Goal: Task Accomplishment & Management: Manage account settings

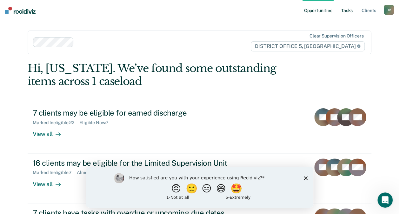
click at [349, 12] on link "Tasks" at bounding box center [347, 10] width 14 height 20
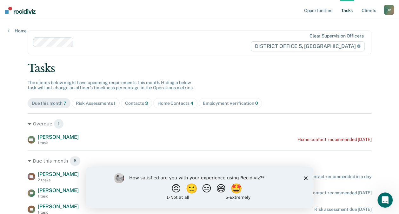
click at [306, 178] on polygon "Close survey" at bounding box center [305, 178] width 4 height 4
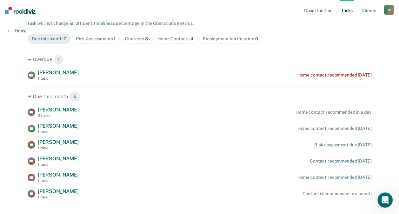
scroll to position [67, 0]
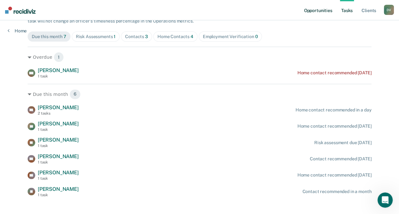
click at [314, 12] on link "Opportunities" at bounding box center [317, 10] width 31 height 20
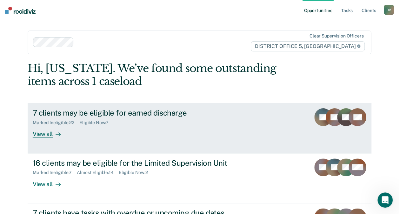
click at [45, 133] on div "View all" at bounding box center [51, 131] width 36 height 12
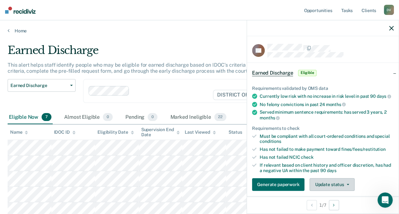
click at [335, 190] on button "Update status" at bounding box center [331, 184] width 45 height 13
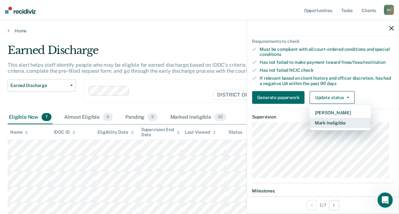
click at [324, 125] on button "Mark Ineligible" at bounding box center [339, 123] width 61 height 10
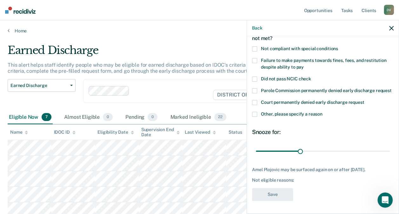
scroll to position [49, 0]
click at [253, 112] on span at bounding box center [254, 114] width 5 height 5
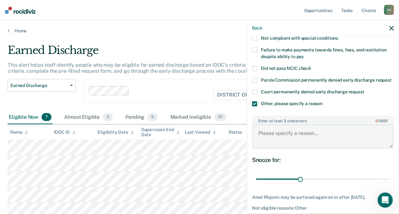
click at [278, 141] on textarea "Enter at least 3 characters 0 / 1600" at bounding box center [323, 135] width 140 height 23
type textarea "Client had a [MEDICAL_DATA] on [DATE]."
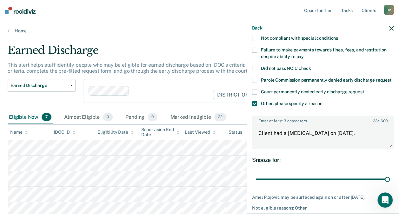
drag, startPoint x: 298, startPoint y: 184, endPoint x: 386, endPoint y: 188, distance: 88.0
type input "90"
click at [386, 184] on input "range" at bounding box center [323, 178] width 134 height 11
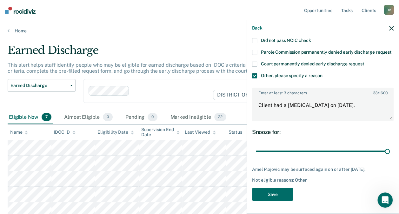
scroll to position [88, 0]
click at [279, 192] on button "Save" at bounding box center [272, 194] width 41 height 13
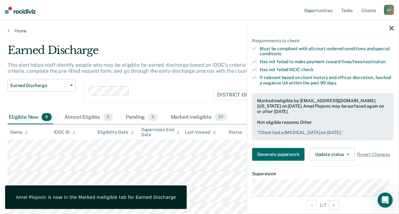
click at [390, 28] on icon "button" at bounding box center [391, 28] width 4 height 4
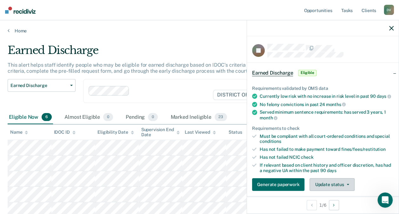
click at [325, 189] on button "Update status" at bounding box center [331, 184] width 45 height 13
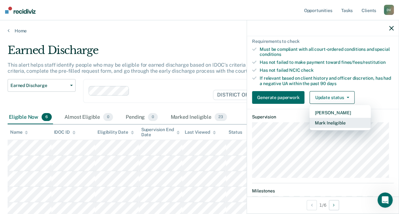
click at [321, 128] on button "Mark Ineligible" at bounding box center [339, 123] width 61 height 10
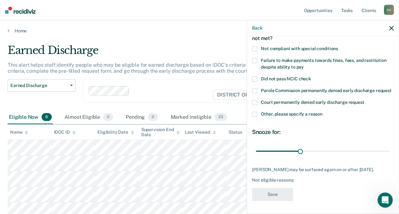
scroll to position [49, 0]
click at [252, 112] on span at bounding box center [254, 114] width 5 height 5
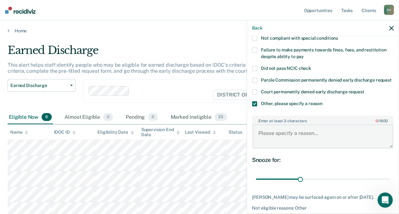
click at [269, 140] on textarea "Enter at least 3 characters 0 / 1600" at bounding box center [323, 135] width 140 height 23
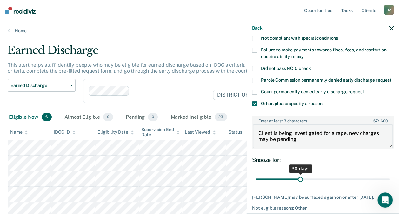
type textarea "Client is being investigated for a rape, new charges may be pending"
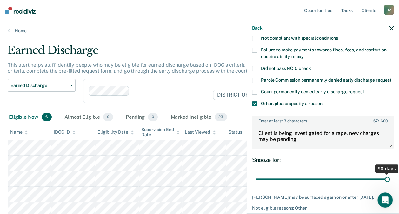
drag, startPoint x: 298, startPoint y: 185, endPoint x: 386, endPoint y: 187, distance: 88.9
type input "90"
click at [386, 184] on input "range" at bounding box center [323, 178] width 134 height 11
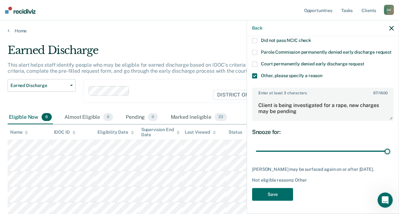
scroll to position [88, 0]
click at [272, 196] on button "Save" at bounding box center [272, 194] width 41 height 13
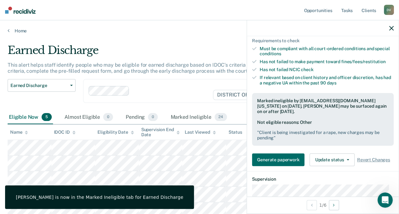
click at [392, 29] on icon "button" at bounding box center [391, 28] width 4 height 4
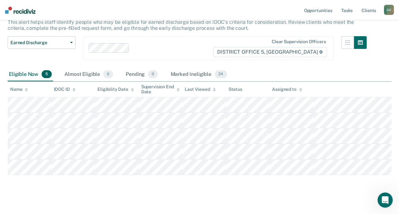
scroll to position [0, 0]
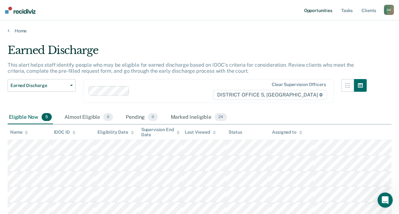
click at [313, 10] on link "Opportunities" at bounding box center [317, 10] width 31 height 20
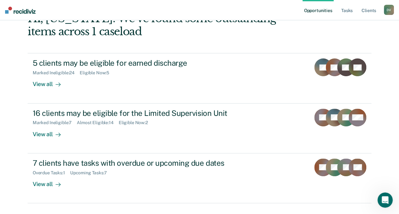
scroll to position [63, 0]
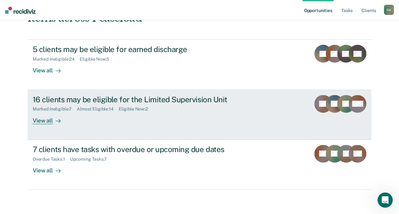
click at [189, 115] on div "16 clients may be eligible for the Limited Supervision Unit Marked Ineligible :…" at bounding box center [152, 109] width 238 height 29
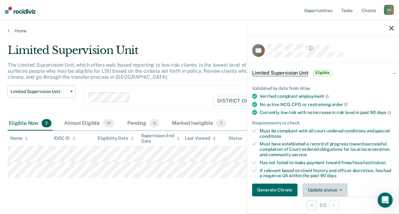
drag, startPoint x: 319, startPoint y: 191, endPoint x: 317, endPoint y: 187, distance: 5.4
click at [317, 187] on div "Validated by data from Atlas Verified compliant employment No active NCO, CPO, …" at bounding box center [323, 139] width 152 height 126
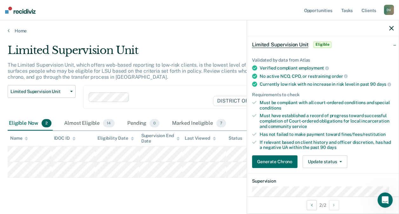
scroll to position [33, 0]
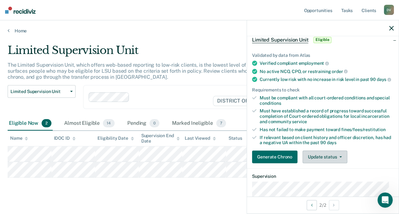
click at [328, 159] on button "Update status" at bounding box center [324, 156] width 45 height 13
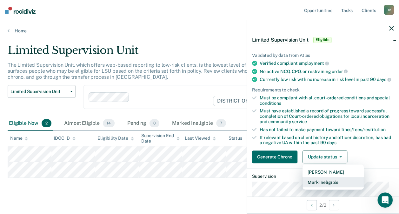
click at [326, 185] on button "Mark Ineligible" at bounding box center [332, 182] width 61 height 10
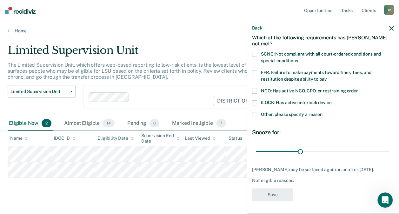
click at [326, 183] on div "Not eligible reasons:" at bounding box center [322, 180] width 141 height 5
click at [254, 114] on span at bounding box center [254, 114] width 5 height 5
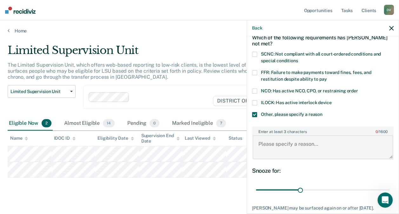
click at [272, 142] on textarea "Enter at least 3 characters 0 / 1600" at bounding box center [323, 146] width 140 height 23
type textarea "Client is still in Aftercare."
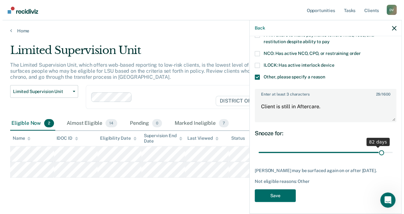
scroll to position [76, 0]
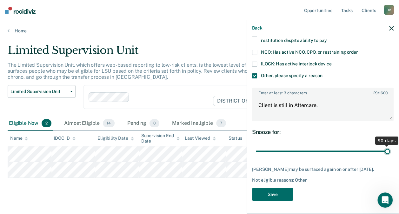
drag, startPoint x: 299, startPoint y: 147, endPoint x: 385, endPoint y: 150, distance: 86.7
type input "90"
click at [385, 150] on input "range" at bounding box center [323, 150] width 134 height 11
click at [266, 194] on button "Save" at bounding box center [272, 194] width 41 height 13
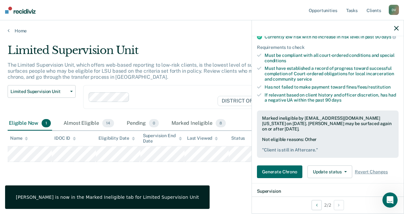
click at [393, 29] on div at bounding box center [328, 28] width 152 height 16
click at [396, 29] on icon "button" at bounding box center [396, 28] width 4 height 4
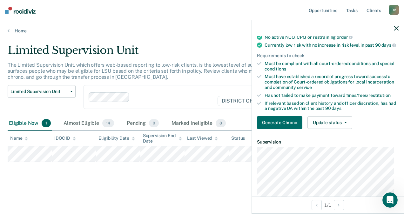
scroll to position [68, 0]
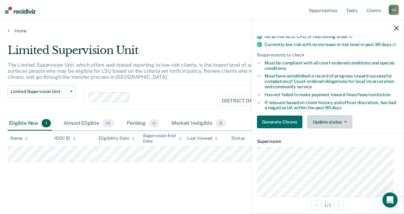
click at [339, 122] on button "Update status" at bounding box center [329, 121] width 45 height 13
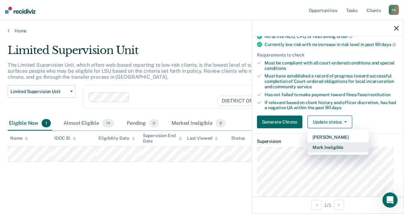
click at [332, 151] on button "Mark Ineligible" at bounding box center [337, 147] width 61 height 10
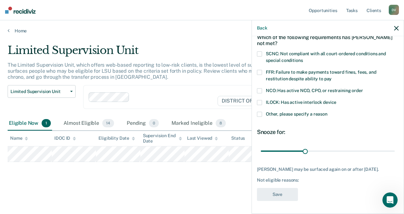
click at [259, 112] on span at bounding box center [259, 114] width 5 height 5
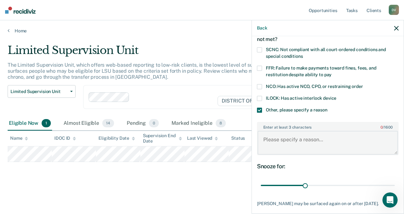
click at [274, 139] on textarea "Enter at least 3 characters 0 / 1600" at bounding box center [327, 142] width 140 height 23
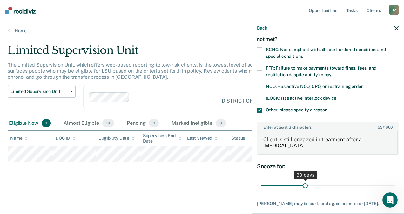
type textarea "Client is still engaged in treatment after a [MEDICAL_DATA]."
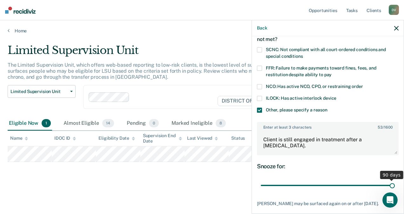
drag, startPoint x: 302, startPoint y: 184, endPoint x: 392, endPoint y: 181, distance: 89.8
type input "90"
click at [392, 181] on input "range" at bounding box center [327, 185] width 134 height 11
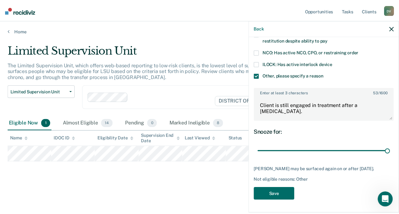
scroll to position [76, 0]
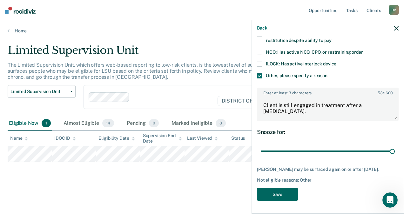
click at [279, 195] on button "Save" at bounding box center [277, 194] width 41 height 13
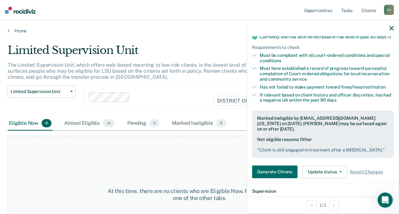
click at [391, 28] on icon "button" at bounding box center [391, 28] width 4 height 4
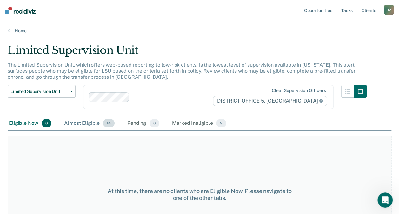
click at [77, 122] on div "Almost Eligible 14" at bounding box center [89, 123] width 53 height 14
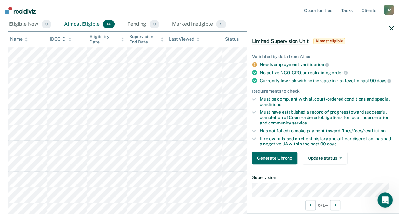
scroll to position [50, 0]
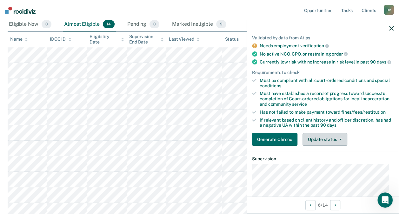
click at [321, 142] on button "Update status" at bounding box center [324, 139] width 45 height 13
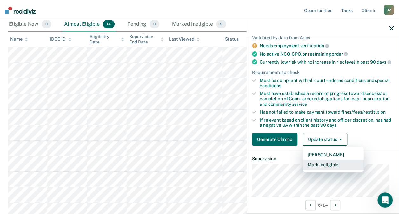
click at [321, 166] on button "Mark Ineligible" at bounding box center [332, 165] width 61 height 10
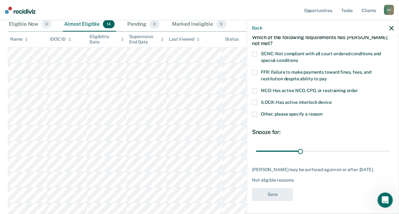
scroll to position [37, 0]
click at [255, 112] on span at bounding box center [254, 114] width 5 height 5
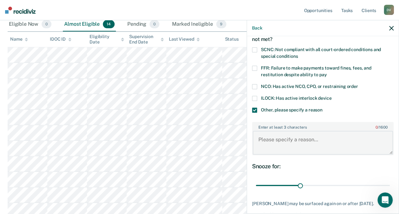
click at [284, 139] on textarea "Enter at least 3 characters 0 / 1600" at bounding box center [323, 142] width 140 height 23
type textarea "C"
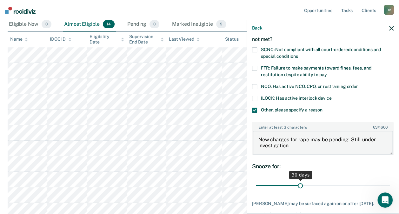
type textarea "New charges for rape may be pending. Still under investigation."
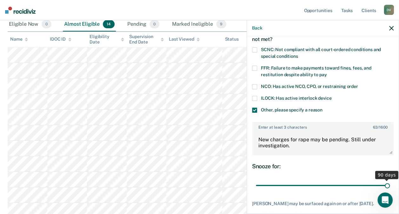
drag, startPoint x: 298, startPoint y: 184, endPoint x: 386, endPoint y: 185, distance: 87.6
type input "90"
click at [386, 185] on input "range" at bounding box center [323, 185] width 134 height 11
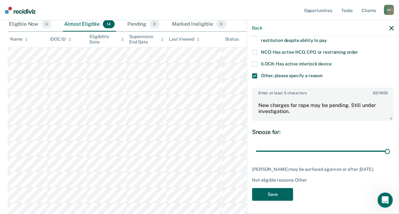
click at [284, 194] on button "Save" at bounding box center [272, 194] width 41 height 13
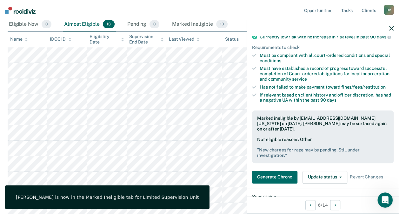
click at [391, 30] on icon "button" at bounding box center [391, 28] width 4 height 4
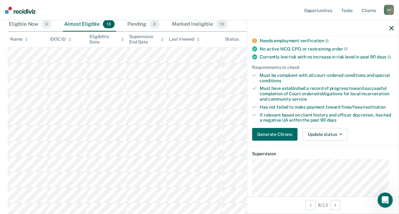
scroll to position [56, 0]
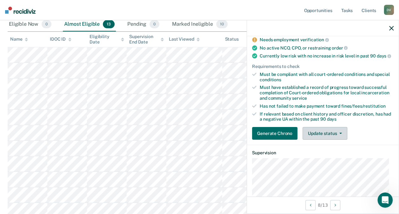
click at [330, 139] on button "Update status" at bounding box center [324, 133] width 45 height 13
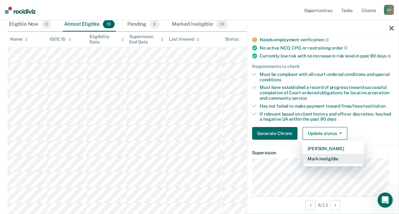
click at [322, 161] on button "Mark Ineligible" at bounding box center [332, 159] width 61 height 10
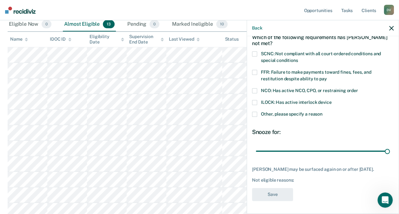
drag, startPoint x: 298, startPoint y: 144, endPoint x: 388, endPoint y: 153, distance: 90.2
type input "90"
click at [388, 153] on input "range" at bounding box center [323, 150] width 134 height 11
click at [253, 70] on span at bounding box center [254, 72] width 5 height 5
click at [273, 195] on button "Save" at bounding box center [272, 194] width 41 height 13
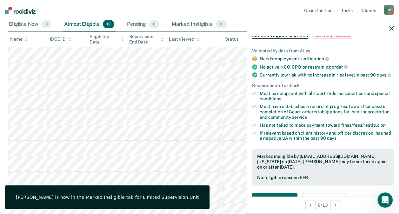
click at [391, 28] on icon "button" at bounding box center [391, 28] width 4 height 4
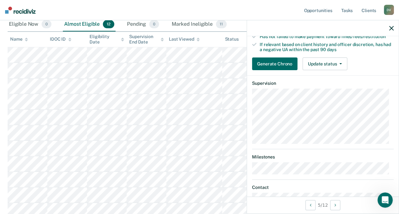
scroll to position [125, 0]
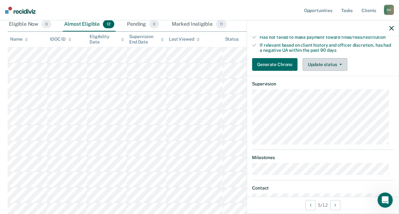
click at [332, 69] on button "Update status" at bounding box center [324, 64] width 45 height 13
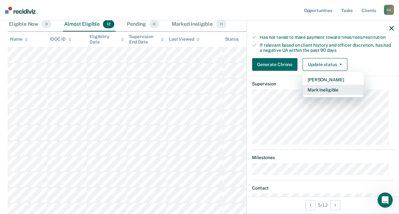
click at [327, 94] on button "Mark Ineligible" at bounding box center [332, 90] width 61 height 10
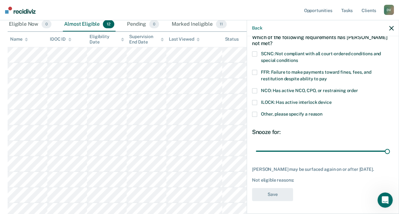
drag, startPoint x: 298, startPoint y: 146, endPoint x: 391, endPoint y: 149, distance: 93.3
type input "90"
click at [390, 149] on input "range" at bounding box center [323, 150] width 134 height 11
click at [254, 70] on span at bounding box center [254, 72] width 5 height 5
click at [266, 195] on button "Save" at bounding box center [272, 194] width 41 height 13
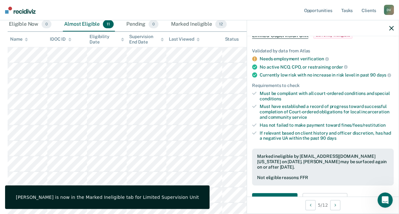
click at [392, 30] on icon "button" at bounding box center [391, 28] width 4 height 4
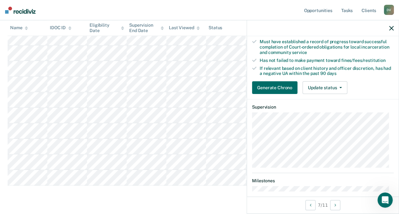
scroll to position [103, 0]
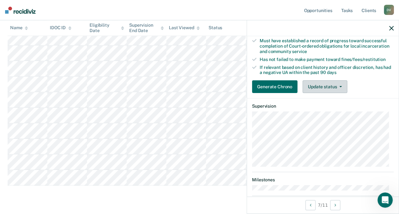
click at [335, 91] on button "Update status" at bounding box center [324, 86] width 45 height 13
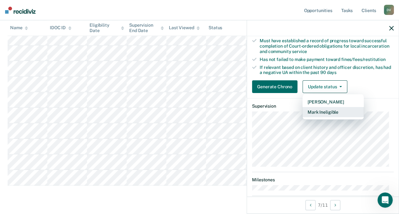
click at [324, 116] on button "Mark Ineligible" at bounding box center [332, 112] width 61 height 10
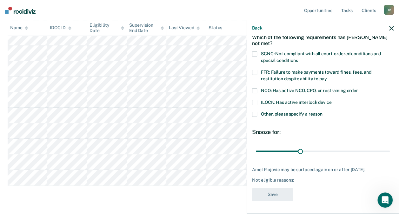
scroll to position [37, 0]
click at [253, 112] on span at bounding box center [254, 114] width 5 height 5
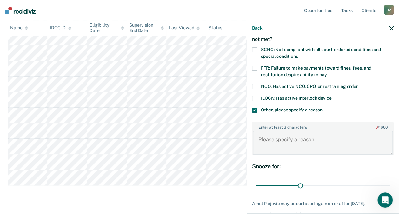
click at [273, 140] on textarea "Enter at least 3 characters 0 / 1600" at bounding box center [323, 142] width 140 height 23
type textarea "Client had a [MEDICAL_DATA] on [DATE]."
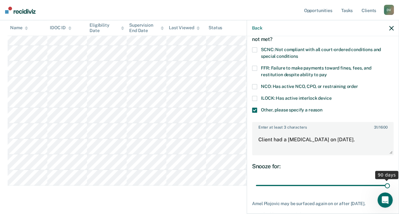
drag, startPoint x: 298, startPoint y: 183, endPoint x: 389, endPoint y: 183, distance: 90.7
type input "90"
click at [389, 183] on input "range" at bounding box center [323, 185] width 134 height 11
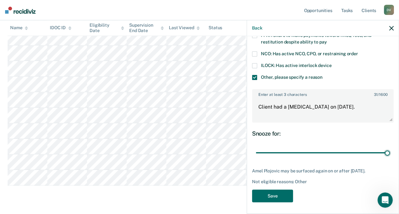
scroll to position [76, 0]
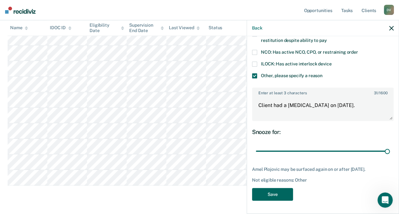
click at [283, 194] on button "Save" at bounding box center [272, 194] width 41 height 13
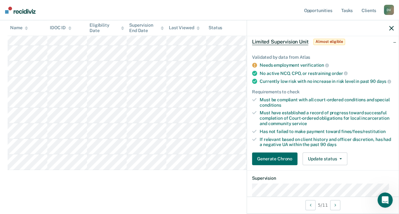
scroll to position [30, 0]
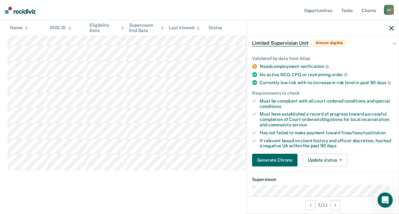
click at [391, 28] on icon "button" at bounding box center [391, 28] width 4 height 4
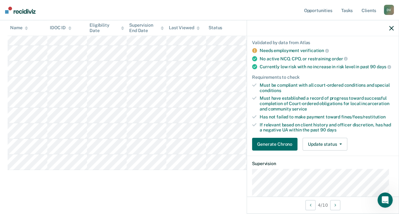
scroll to position [51, 0]
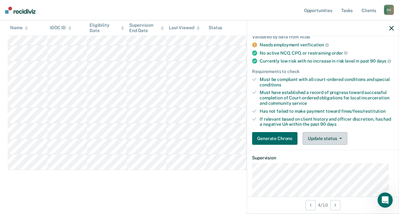
click at [339, 140] on button "Update status" at bounding box center [324, 138] width 45 height 13
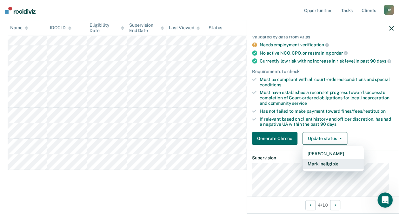
click at [325, 168] on button "Mark Ineligible" at bounding box center [332, 164] width 61 height 10
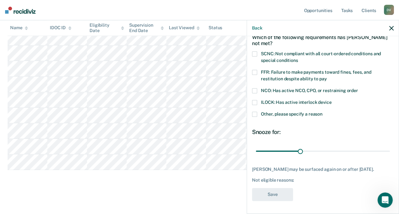
click at [255, 112] on span at bounding box center [254, 114] width 5 height 5
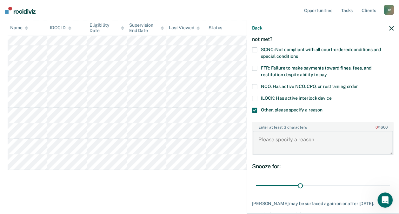
click at [275, 140] on textarea "Enter at least 3 characters 0 / 1600" at bounding box center [323, 142] width 140 height 23
type textarea "Client received a new misdemeanor"
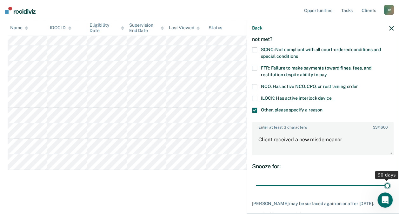
drag, startPoint x: 298, startPoint y: 183, endPoint x: 388, endPoint y: 187, distance: 89.9
type input "90"
click at [388, 187] on input "range" at bounding box center [323, 185] width 134 height 11
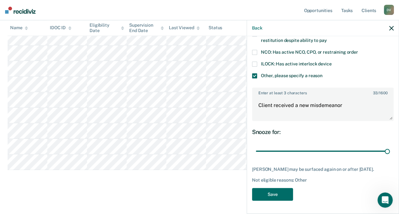
scroll to position [76, 0]
click at [286, 193] on button "Save" at bounding box center [272, 194] width 41 height 13
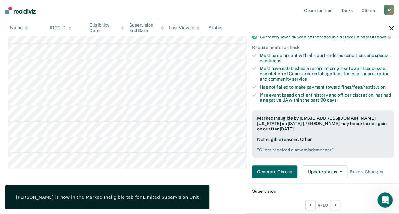
click at [391, 29] on icon "button" at bounding box center [391, 28] width 4 height 4
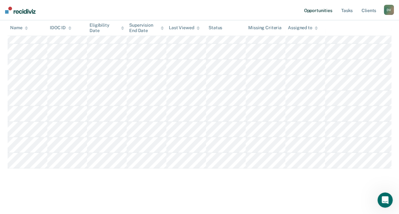
click at [326, 10] on link "Opportunities" at bounding box center [317, 10] width 31 height 20
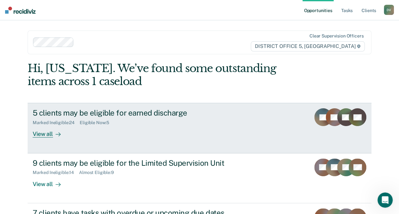
click at [190, 127] on div "5 clients may be eligible for earned discharge Marked Ineligible : 24 Eligible …" at bounding box center [152, 122] width 238 height 29
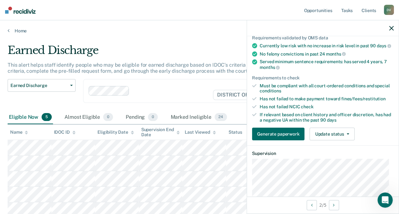
scroll to position [66, 0]
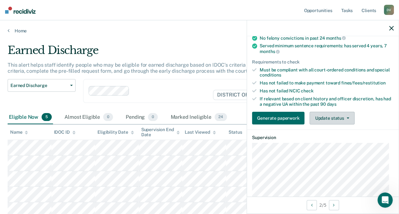
click at [335, 124] on button "Update status" at bounding box center [331, 118] width 45 height 13
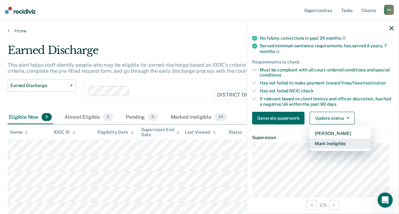
click at [332, 146] on button "Mark Ineligible" at bounding box center [339, 143] width 61 height 10
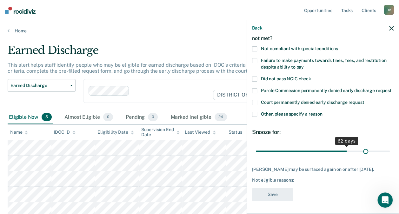
scroll to position [49, 0]
drag, startPoint x: 299, startPoint y: 147, endPoint x: 385, endPoint y: 146, distance: 86.3
type input "90"
click at [385, 146] on input "range" at bounding box center [323, 150] width 134 height 11
click at [256, 112] on span at bounding box center [254, 114] width 5 height 5
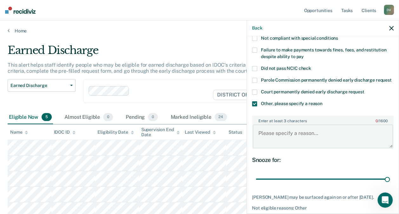
click at [277, 141] on textarea "Enter at least 3 characters 0 / 1600" at bounding box center [323, 135] width 140 height 23
type textarea "Client still engaged in treatment after a [MEDICAL_DATA]"
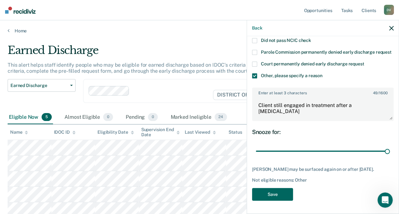
click at [277, 194] on button "Save" at bounding box center [272, 194] width 41 height 13
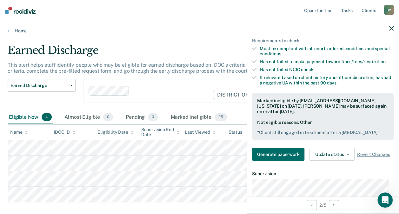
click at [390, 29] on icon "button" at bounding box center [391, 28] width 4 height 4
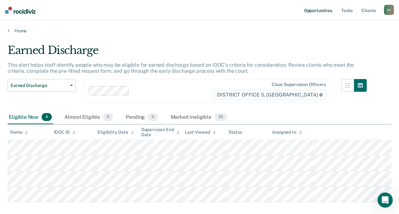
click at [325, 11] on link "Opportunities" at bounding box center [317, 10] width 31 height 20
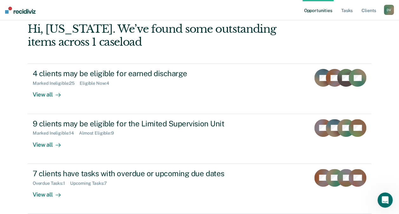
scroll to position [41, 0]
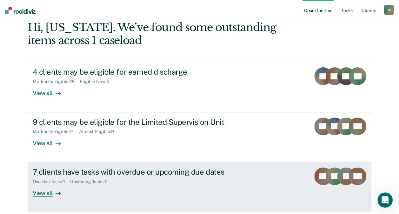
click at [41, 192] on div "View all" at bounding box center [51, 190] width 36 height 12
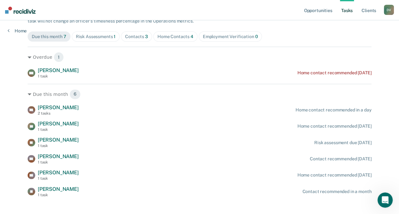
scroll to position [64, 0]
